Goal: Find specific page/section: Find specific page/section

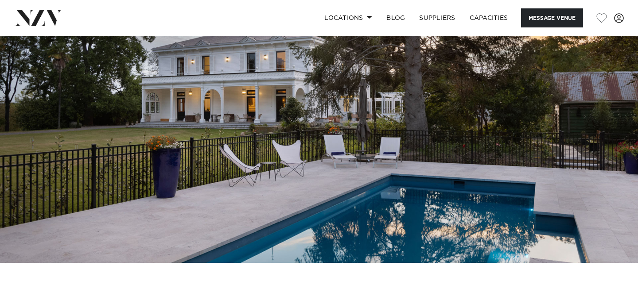
scroll to position [73, 0]
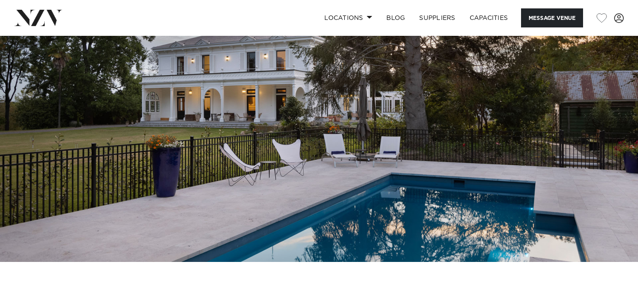
click at [623, 122] on img at bounding box center [319, 112] width 638 height 299
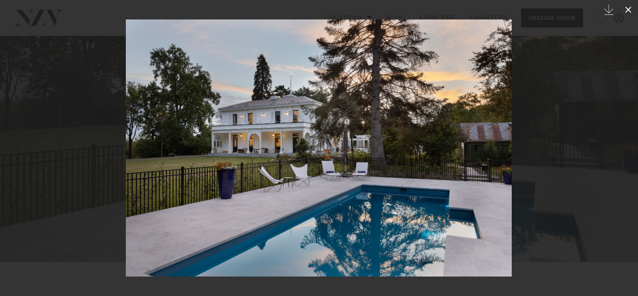
click at [626, 12] on icon at bounding box center [628, 10] width 6 height 6
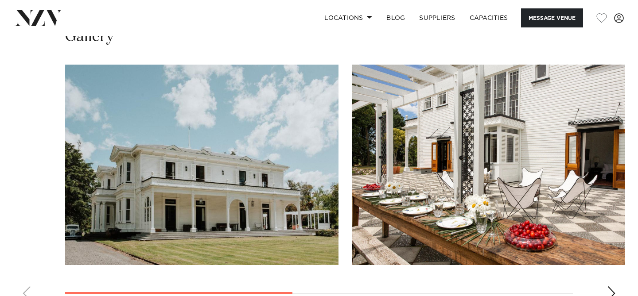
scroll to position [689, 0]
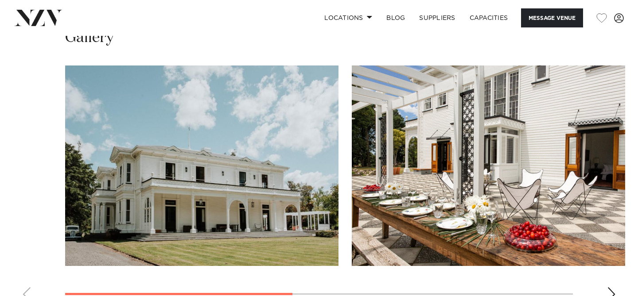
click at [605, 243] on swiper-container at bounding box center [319, 187] width 638 height 243
click at [612, 288] on div "Next slide" at bounding box center [611, 295] width 9 height 14
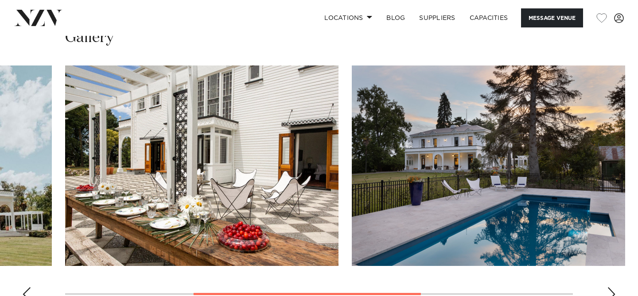
click at [612, 288] on div "Next slide" at bounding box center [611, 295] width 9 height 14
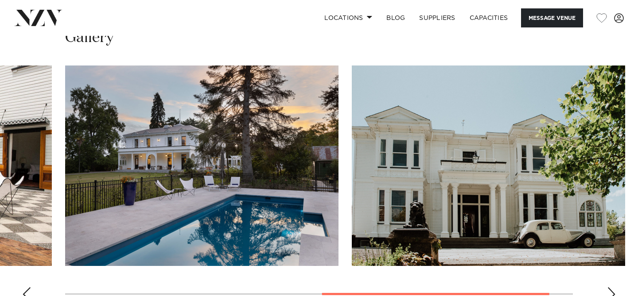
click at [612, 288] on div "Next slide" at bounding box center [611, 295] width 9 height 14
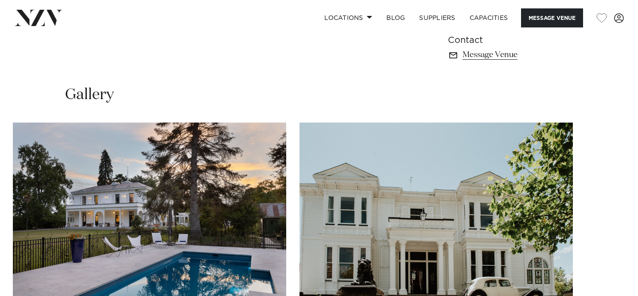
scroll to position [679, 0]
